Goal: Task Accomplishment & Management: Manage account settings

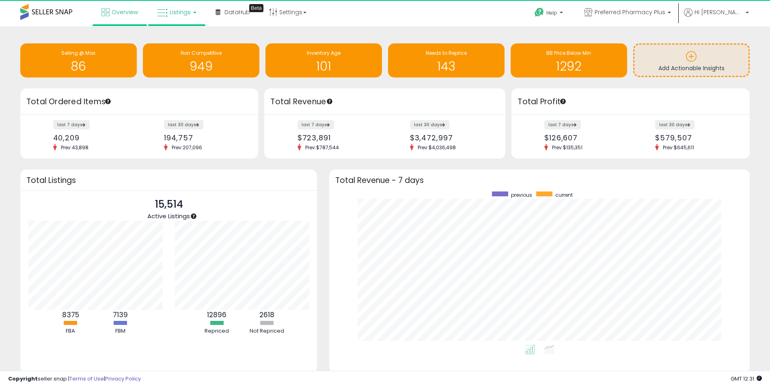
scroll to position [405865, 405614]
click at [186, 13] on span "Listings" at bounding box center [180, 12] width 21 height 8
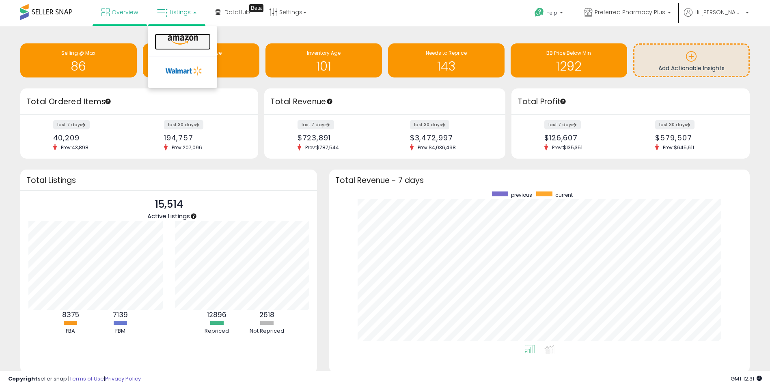
click at [184, 43] on icon at bounding box center [182, 40] width 35 height 11
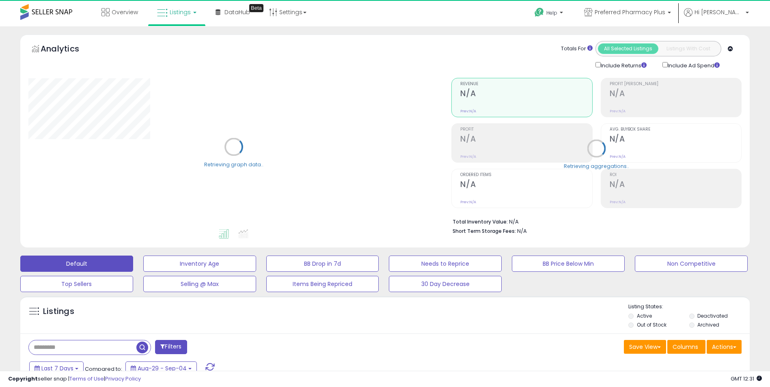
click at [74, 345] on input "text" at bounding box center [83, 348] width 108 height 14
paste input "**********"
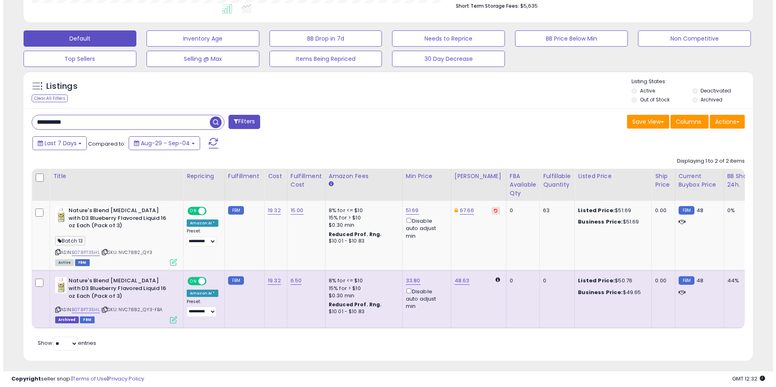
scroll to position [235, 0]
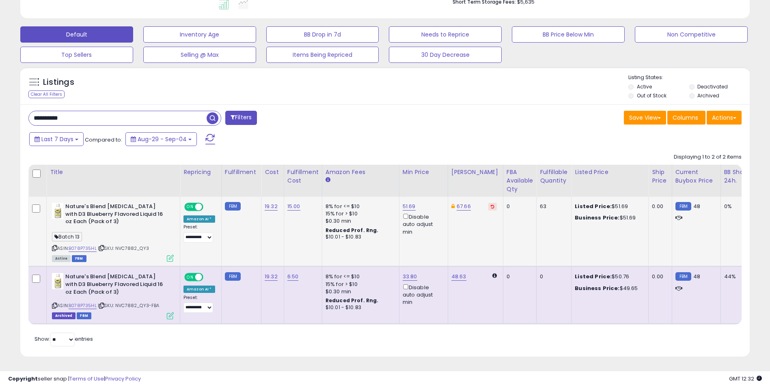
click at [171, 255] on icon at bounding box center [170, 258] width 7 height 7
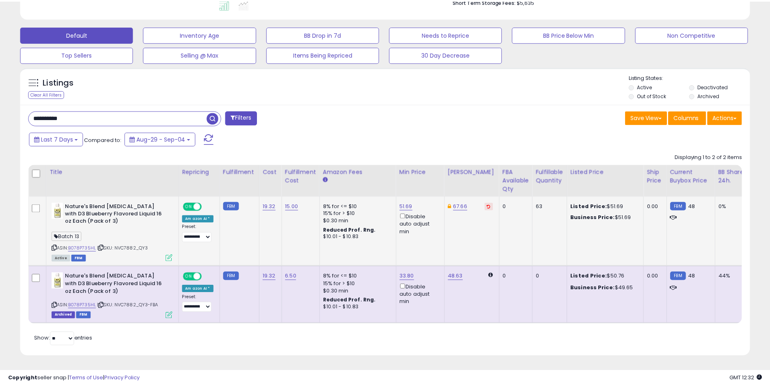
scroll to position [166, 427]
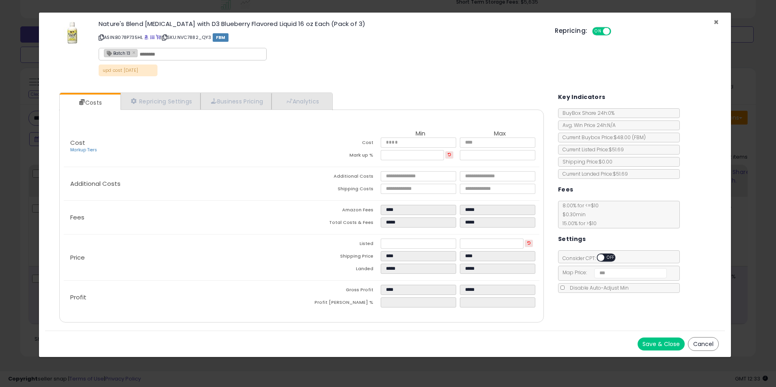
click at [716, 21] on span "×" at bounding box center [716, 22] width 5 height 12
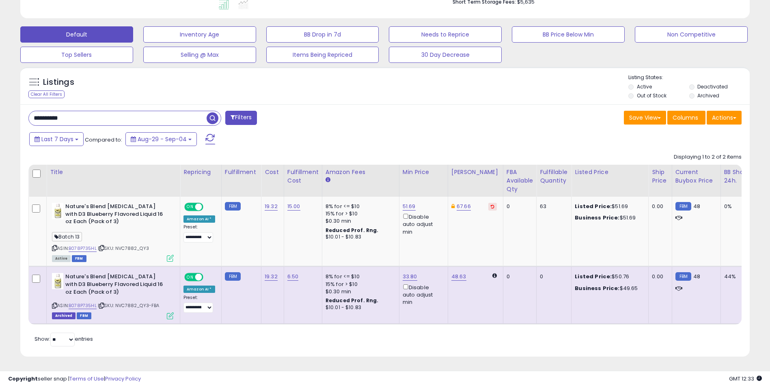
scroll to position [405852, 405596]
click at [53, 112] on input "**********" at bounding box center [118, 118] width 178 height 14
paste input "text"
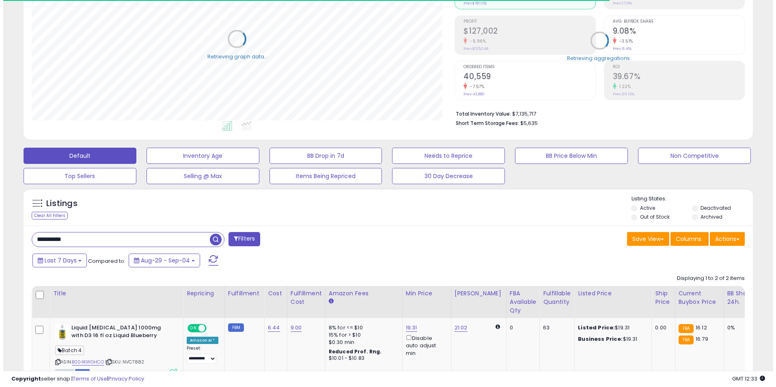
scroll to position [226, 0]
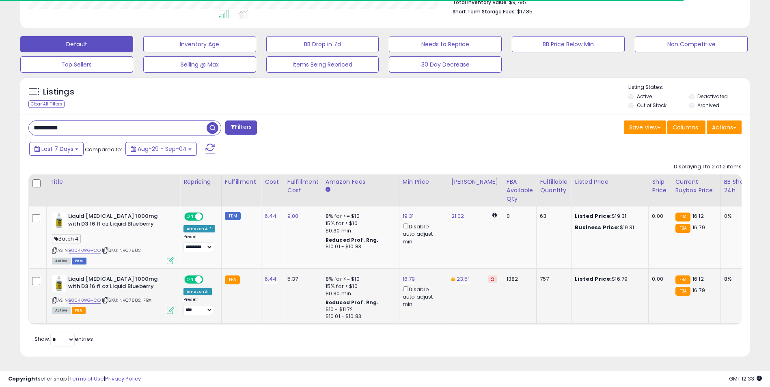
click at [170, 307] on icon at bounding box center [170, 310] width 7 height 7
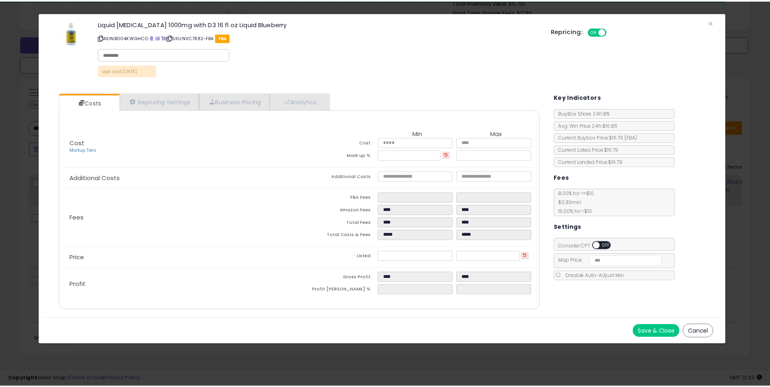
scroll to position [166, 427]
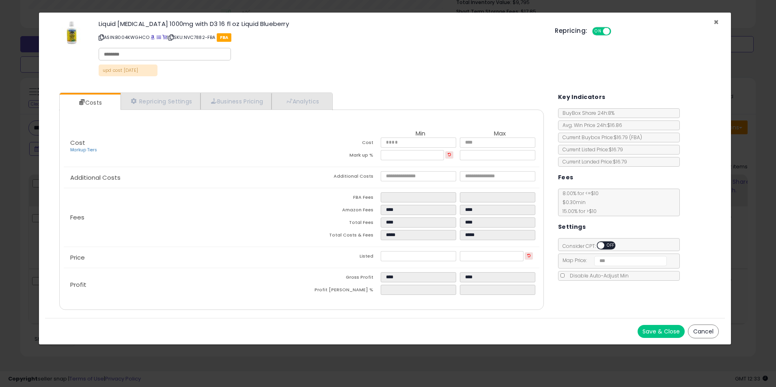
click at [715, 22] on span "×" at bounding box center [716, 22] width 5 height 12
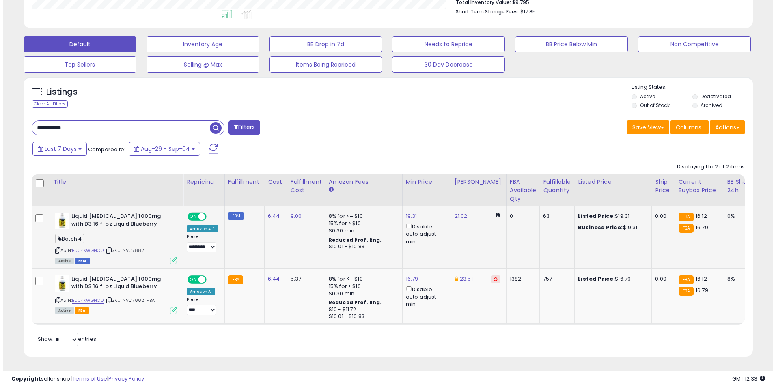
scroll to position [405852, 405596]
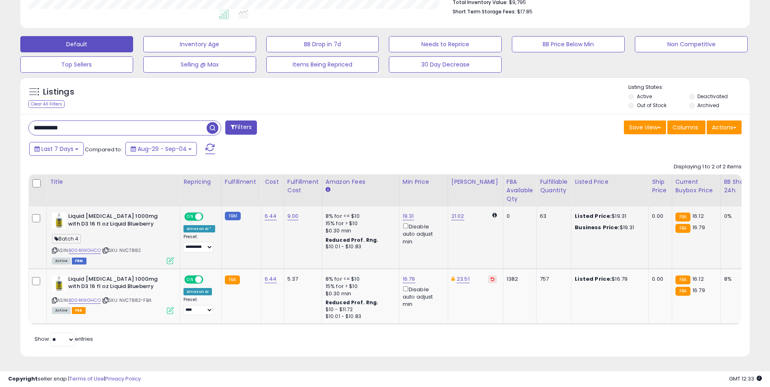
click at [168, 257] on icon at bounding box center [170, 260] width 7 height 7
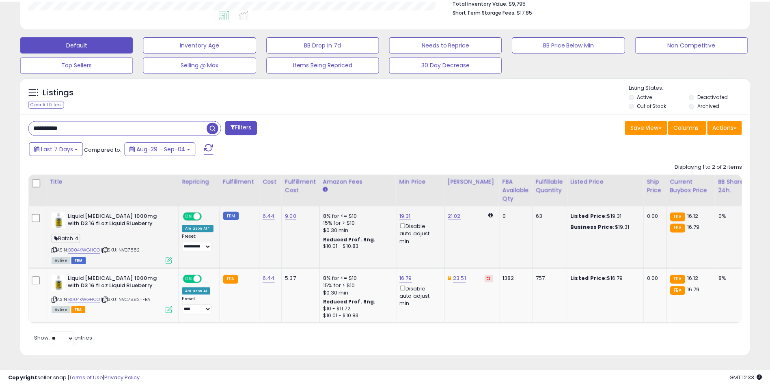
scroll to position [166, 427]
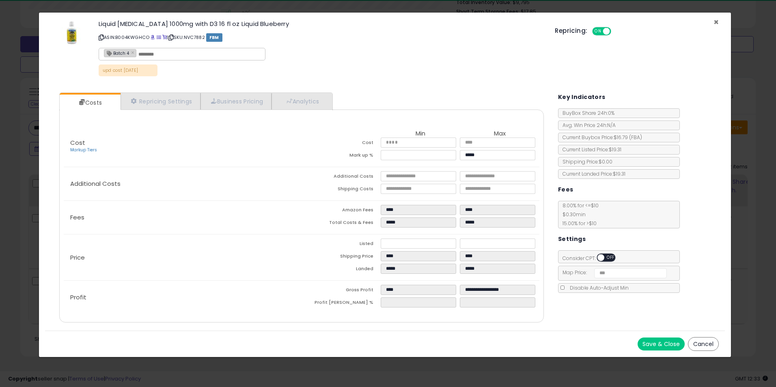
click at [718, 19] on span "×" at bounding box center [716, 22] width 5 height 12
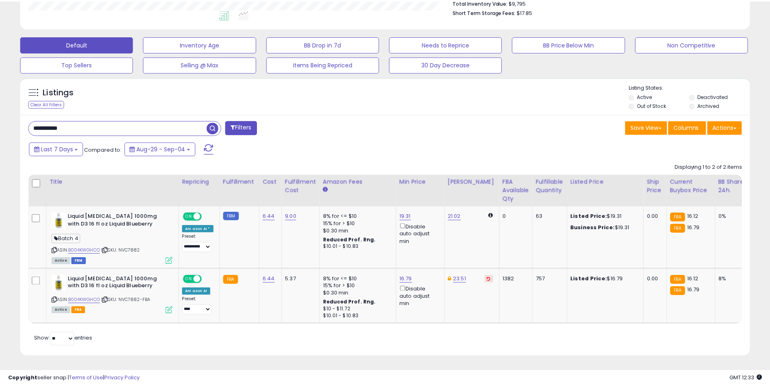
scroll to position [405852, 405596]
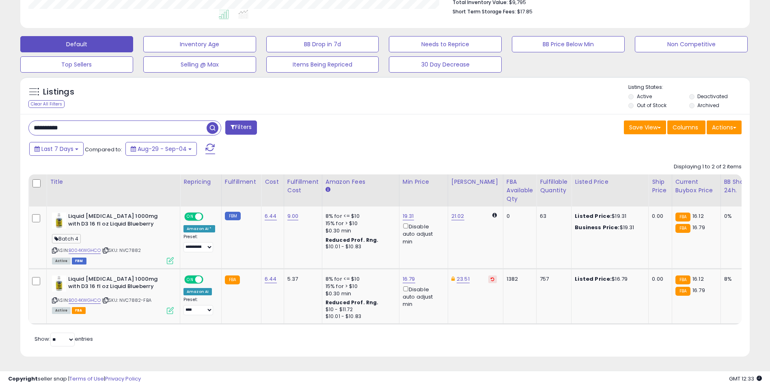
click at [62, 123] on input "**********" at bounding box center [118, 128] width 178 height 14
paste input "text"
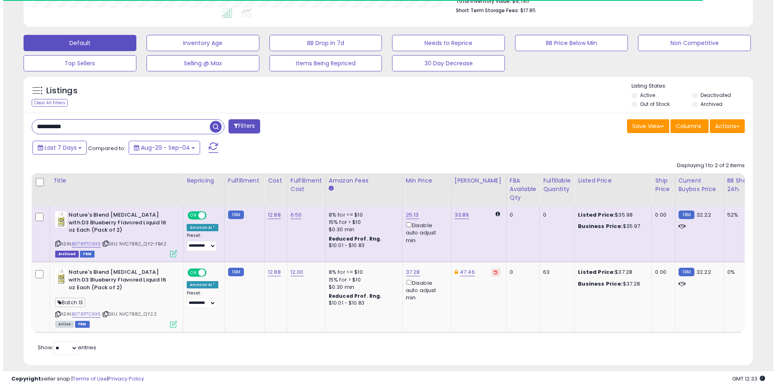
scroll to position [230, 0]
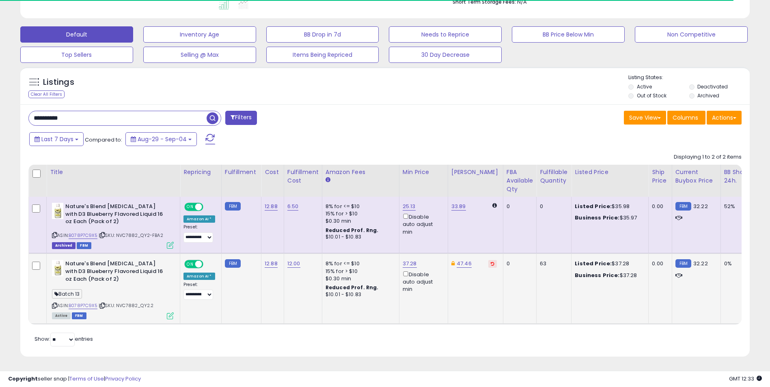
click at [170, 316] on icon at bounding box center [170, 316] width 7 height 7
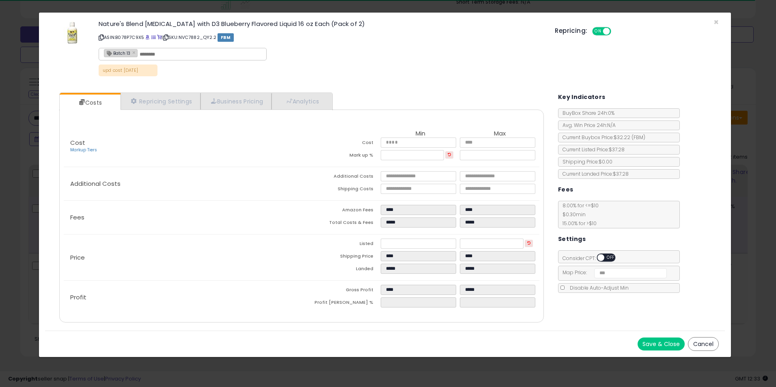
scroll to position [0, 0]
click at [717, 20] on span "×" at bounding box center [716, 22] width 5 height 12
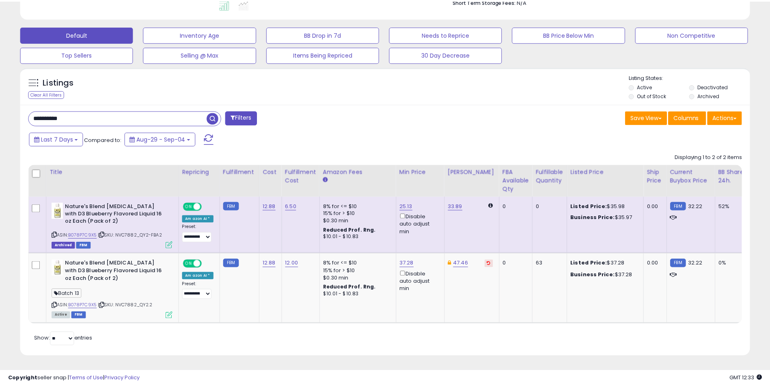
scroll to position [405852, 405596]
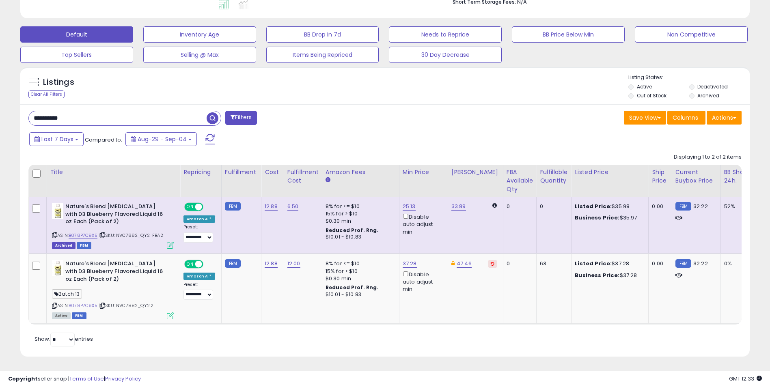
click at [67, 122] on input "**********" at bounding box center [118, 118] width 178 height 14
paste input "text"
type input "**********"
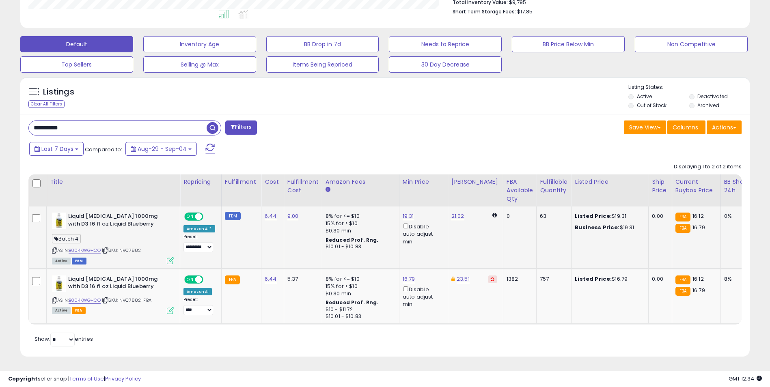
click at [169, 257] on icon at bounding box center [170, 260] width 7 height 7
